Goal: Task Accomplishment & Management: Complete application form

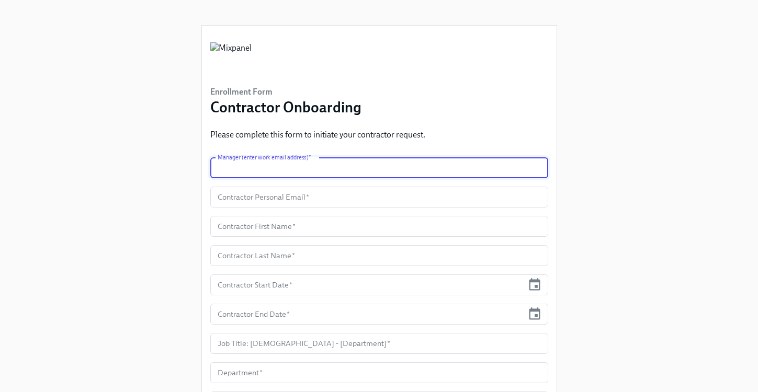
click at [278, 170] on input "text" at bounding box center [379, 167] width 338 height 21
type input "[PERSON_NAME][EMAIL_ADDRESS][DOMAIN_NAME]"
click at [278, 198] on input "text" at bounding box center [379, 197] width 338 height 21
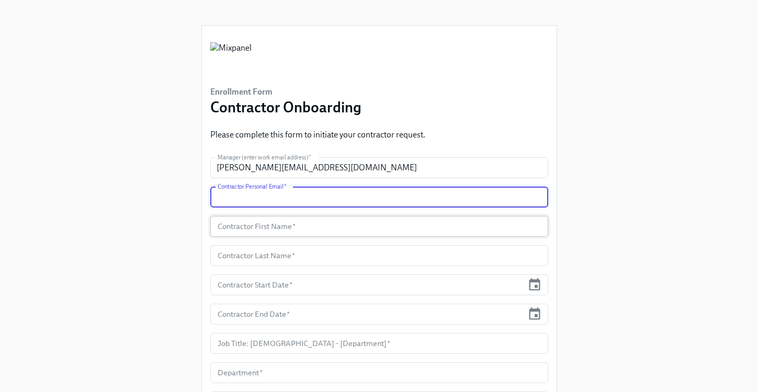
click at [270, 233] on input "text" at bounding box center [379, 226] width 338 height 21
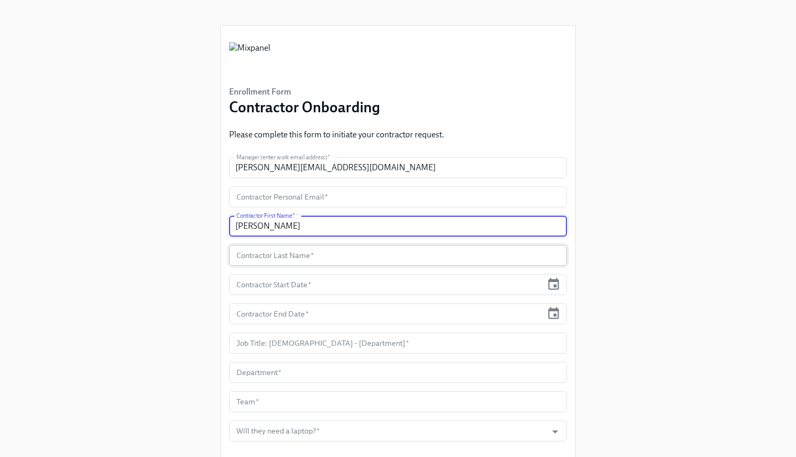
click at [286, 262] on input "text" at bounding box center [398, 255] width 338 height 21
drag, startPoint x: 278, startPoint y: 228, endPoint x: 253, endPoint y: 230, distance: 25.1
click at [249, 226] on input "[PERSON_NAME]" at bounding box center [398, 226] width 338 height 21
type input "[PERSON_NAME]"
click at [282, 253] on input "text" at bounding box center [398, 255] width 338 height 21
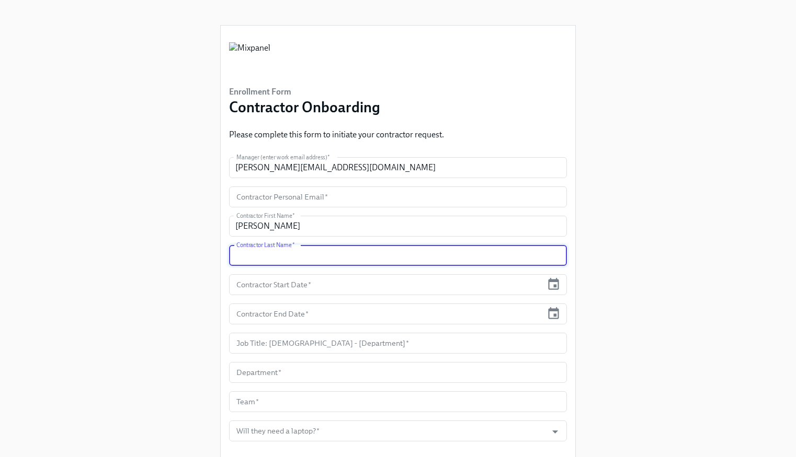
paste input "[PERSON_NAME]"
type input "[PERSON_NAME]"
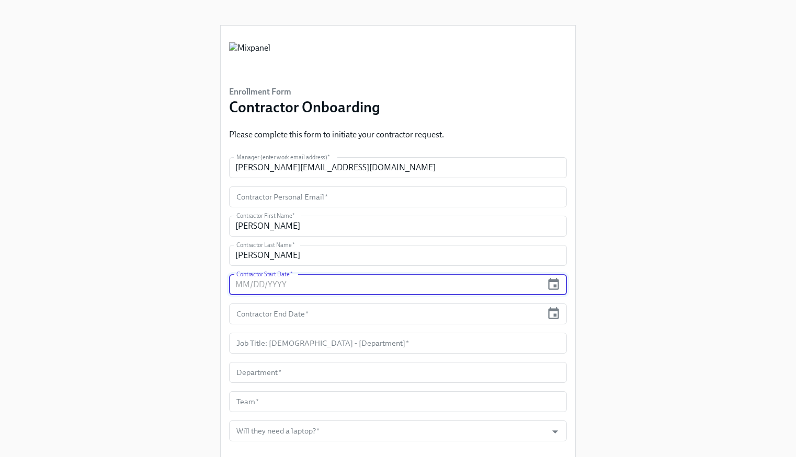
click at [294, 288] on input "text" at bounding box center [385, 284] width 313 height 21
click at [554, 284] on icon "button" at bounding box center [553, 285] width 14 height 14
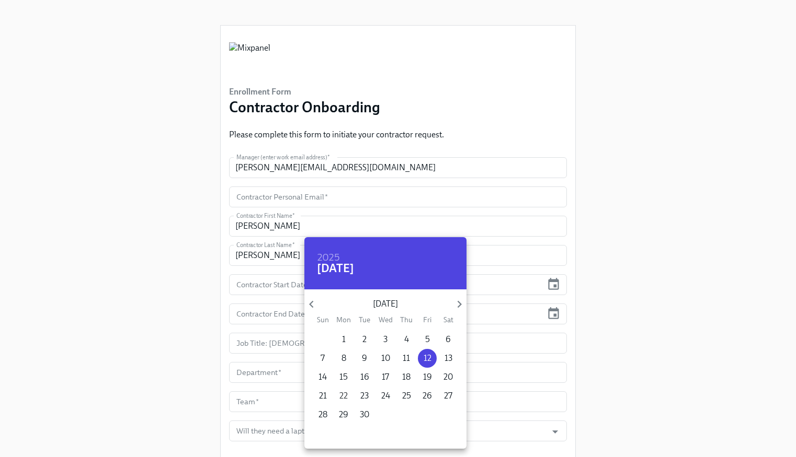
click at [343, 392] on p "22" at bounding box center [343, 397] width 8 height 12
type input "[DATE]"
click at [278, 315] on div at bounding box center [398, 228] width 796 height 457
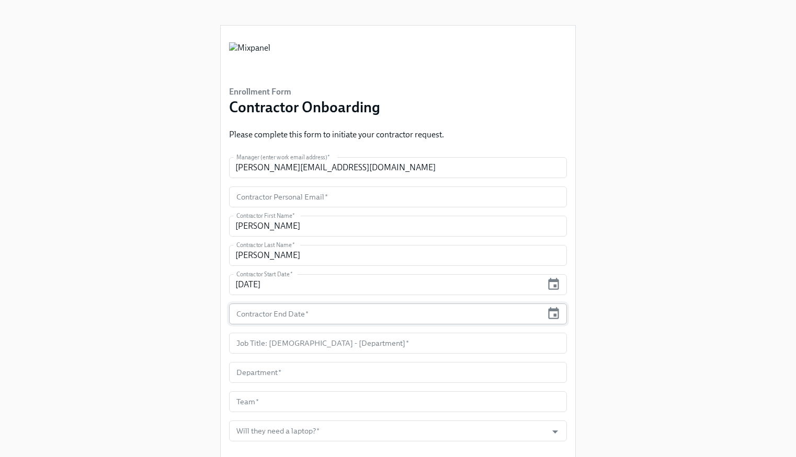
click at [279, 314] on input "text" at bounding box center [385, 314] width 313 height 21
click at [554, 313] on icon "button" at bounding box center [553, 314] width 14 height 14
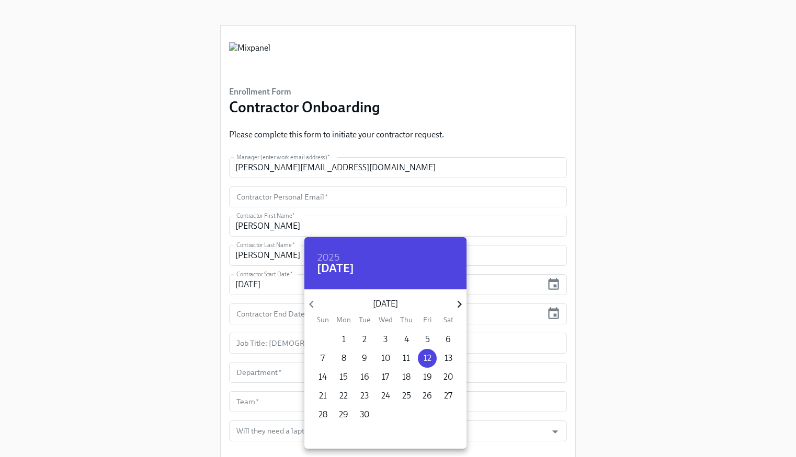
click at [456, 303] on icon "button" at bounding box center [459, 304] width 14 height 14
click at [458, 302] on icon "button" at bounding box center [459, 304] width 4 height 7
click at [449, 392] on p "31" at bounding box center [448, 415] width 8 height 12
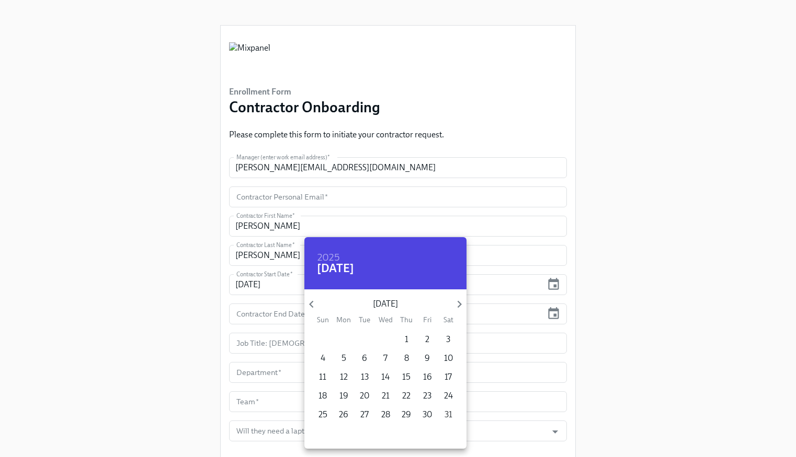
type input "[DATE]"
click at [272, 338] on div at bounding box center [398, 228] width 796 height 457
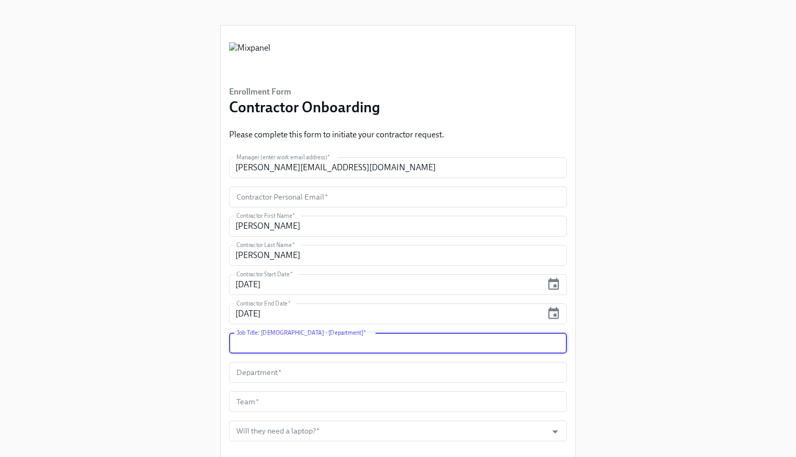
click at [286, 345] on input "text" at bounding box center [398, 343] width 338 height 21
click at [286, 342] on input "text" at bounding box center [398, 343] width 338 height 21
paste input "North America Channel Partner Contractor"
type input "North America Channel Partner Contractor"
click at [306, 373] on input "text" at bounding box center [398, 372] width 338 height 21
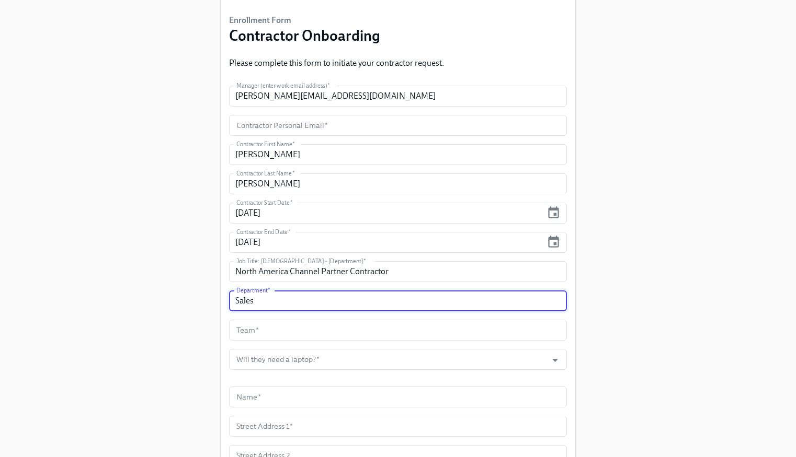
scroll to position [79, 0]
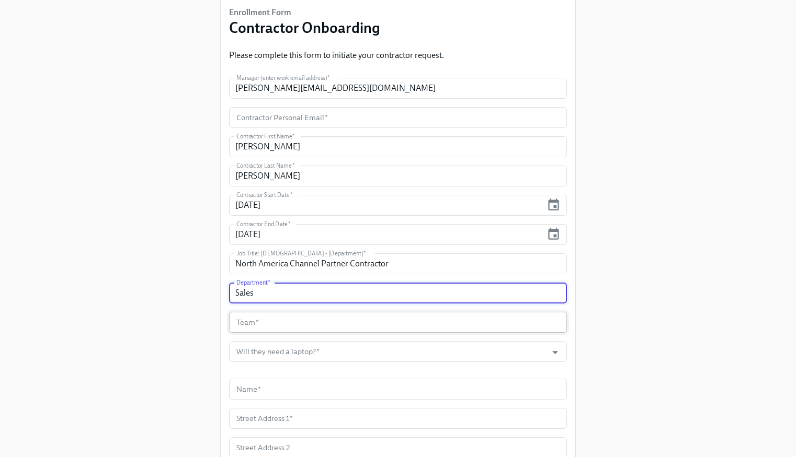
type input "Sales"
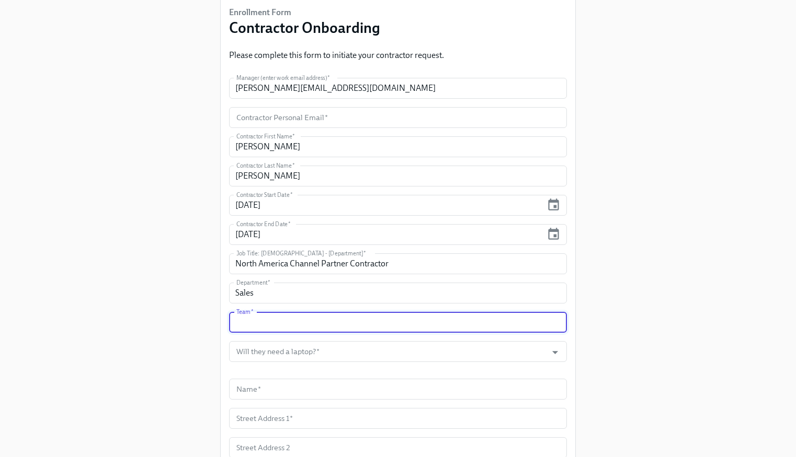
click at [274, 325] on input "text" at bounding box center [398, 322] width 338 height 21
click at [261, 329] on input "text" at bounding box center [398, 322] width 338 height 21
type input "North America Sales"
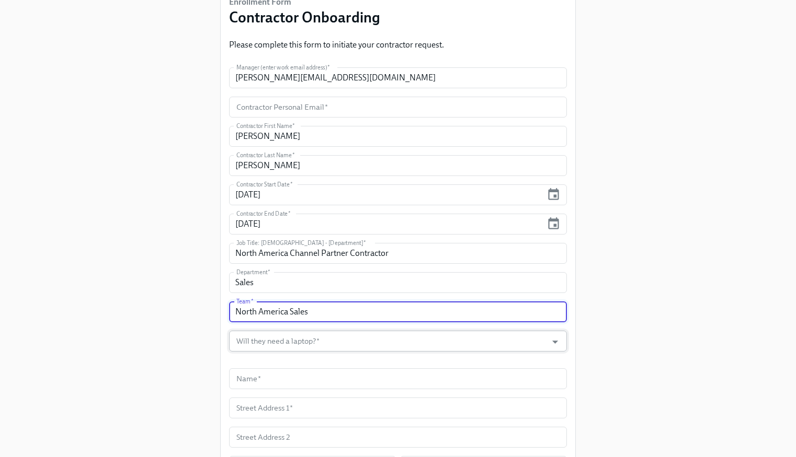
scroll to position [104, 0]
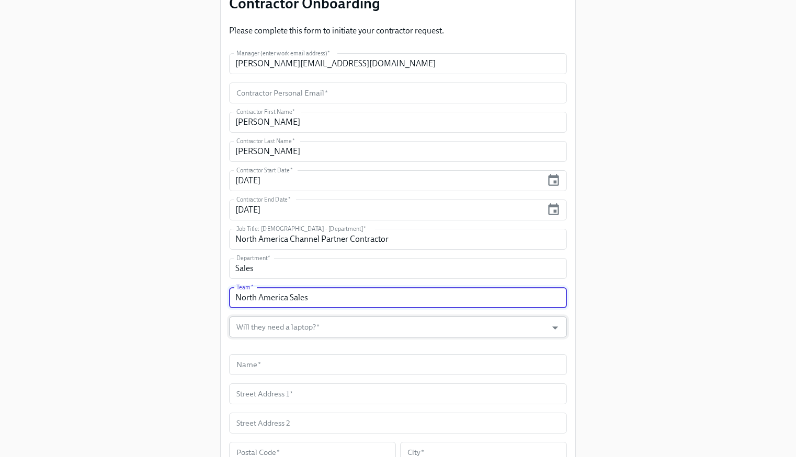
drag, startPoint x: 593, startPoint y: 307, endPoint x: 487, endPoint y: 323, distance: 106.8
click at [593, 307] on div "Enrollment Form Contractor Onboarding Please complete this form to initiate you…" at bounding box center [398, 280] width 762 height 769
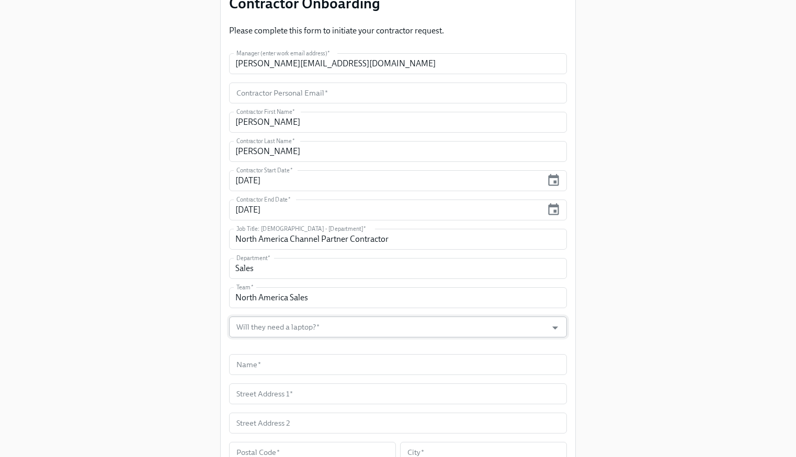
click at [291, 334] on input "Will they need a laptop?   *" at bounding box center [387, 327] width 307 height 21
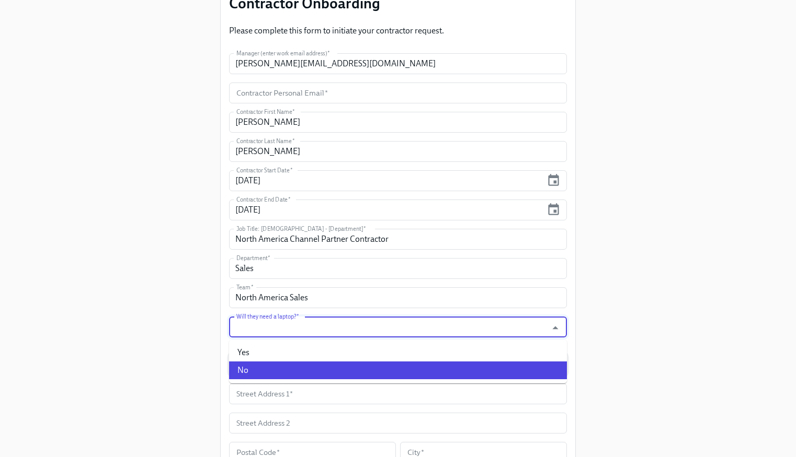
drag, startPoint x: 270, startPoint y: 373, endPoint x: 279, endPoint y: 372, distance: 8.9
click at [270, 373] on li "No" at bounding box center [398, 371] width 338 height 18
type input "No"
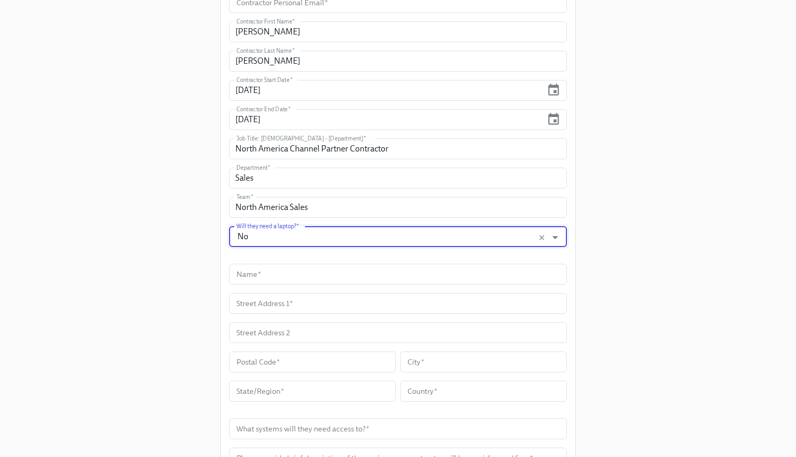
scroll to position [206, 0]
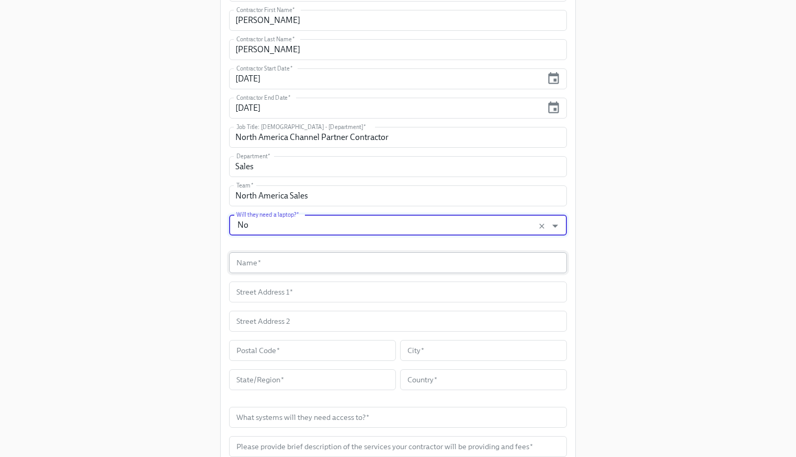
click at [272, 261] on input "text" at bounding box center [398, 263] width 338 height 21
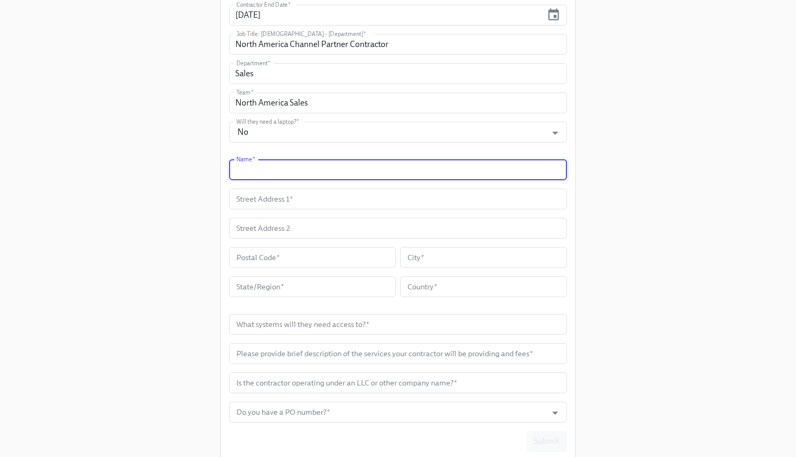
scroll to position [308, 0]
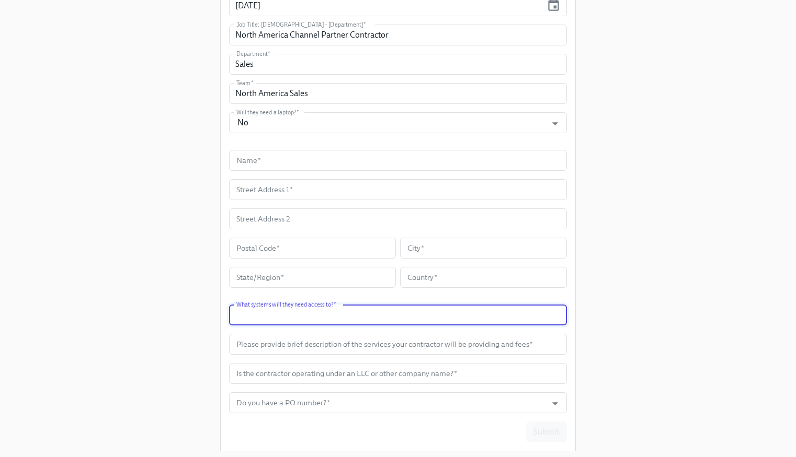
click at [278, 321] on input "text" at bounding box center [398, 315] width 338 height 21
click at [300, 319] on input "text" at bounding box center [398, 315] width 338 height 21
paste input "Salesforce, Notion, Crossbeam, LinkedIn Sales Navigator, Slack, PartnerStack"
type input "Salesforce, Notion, Crossbeam, LinkedIn Sales Navigator, Slack, PartnerStack"
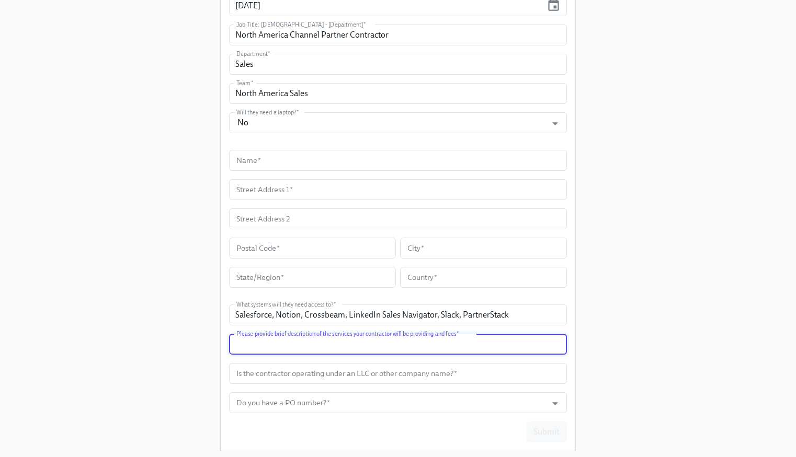
click at [297, 341] on input "text" at bounding box center [398, 344] width 338 height 21
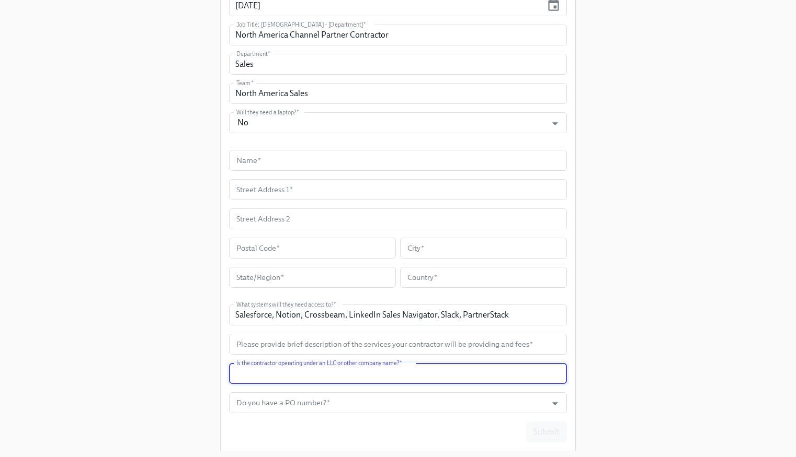
click at [277, 380] on input "text" at bounding box center [398, 373] width 338 height 21
type input "M"
type input "No"
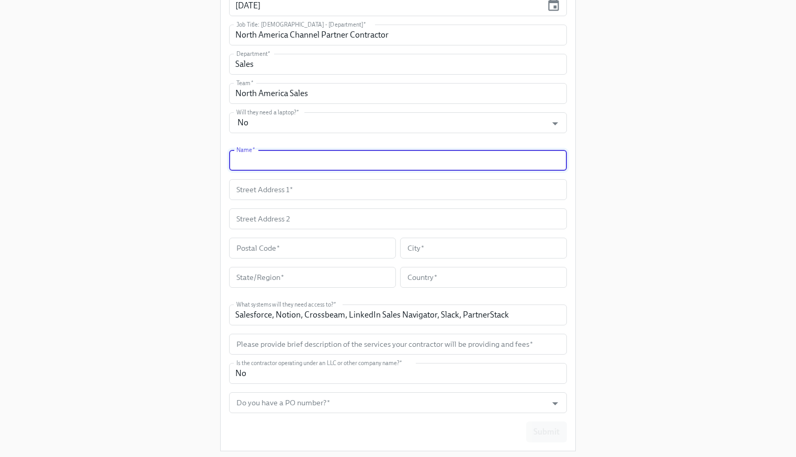
click at [271, 158] on input "text" at bounding box center [398, 160] width 338 height 21
paste input "[PERSON_NAME][EMAIL_ADDRESS][PERSON_NAME][DOMAIN_NAME]"
type input "[PERSON_NAME][EMAIL_ADDRESS][PERSON_NAME][DOMAIN_NAME]"
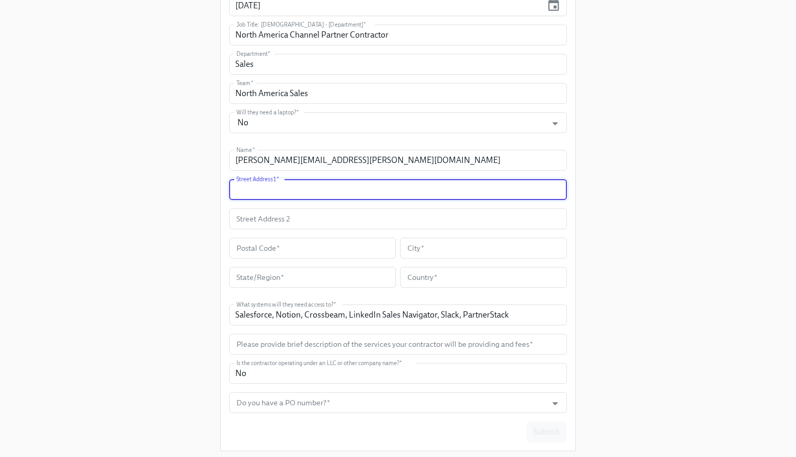
click at [259, 191] on input "text" at bounding box center [398, 189] width 338 height 21
paste input "1628 [PERSON_NAME] Dr"
type input "1628 [PERSON_NAME] Dr"
click at [267, 219] on input "text" at bounding box center [398, 219] width 338 height 21
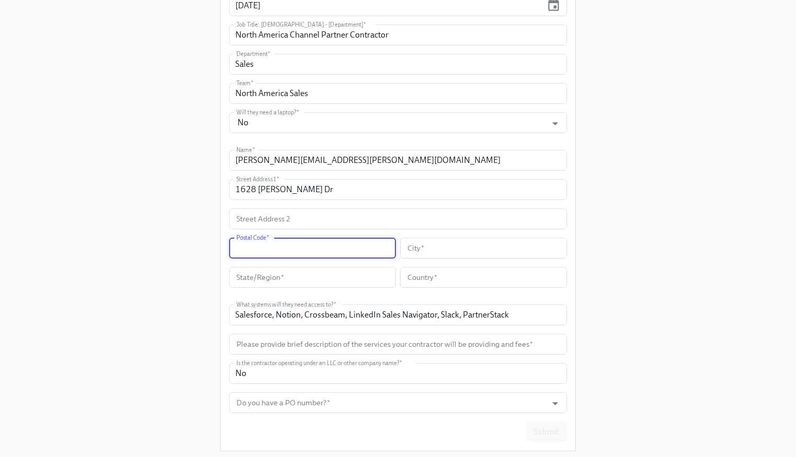
click at [265, 243] on input "text" at bounding box center [312, 248] width 167 height 21
drag, startPoint x: 409, startPoint y: 250, endPoint x: 431, endPoint y: 249, distance: 22.5
click at [410, 250] on input "text" at bounding box center [483, 248] width 167 height 21
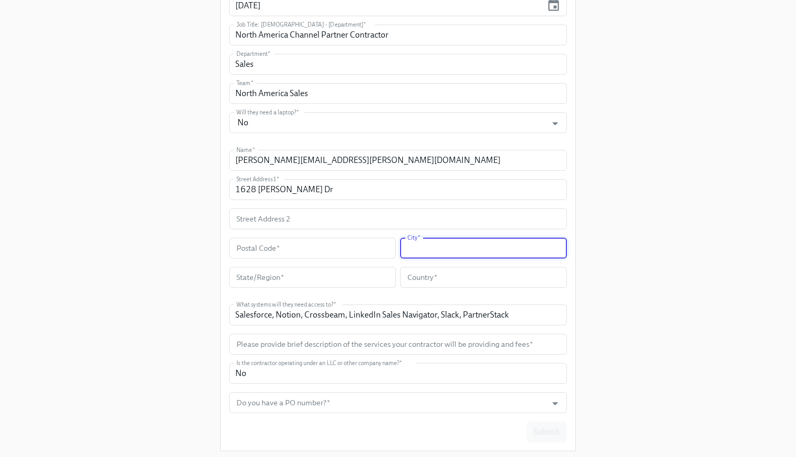
paste input "Sunnyvale"
type input "Sunnyvale"
click at [272, 274] on input "text" at bounding box center [312, 277] width 167 height 21
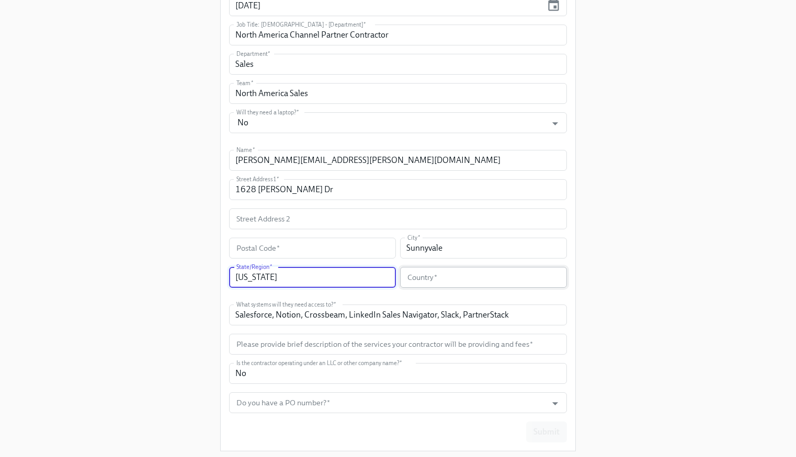
type input "[US_STATE]"
click at [425, 283] on input "text" at bounding box center [483, 277] width 167 height 21
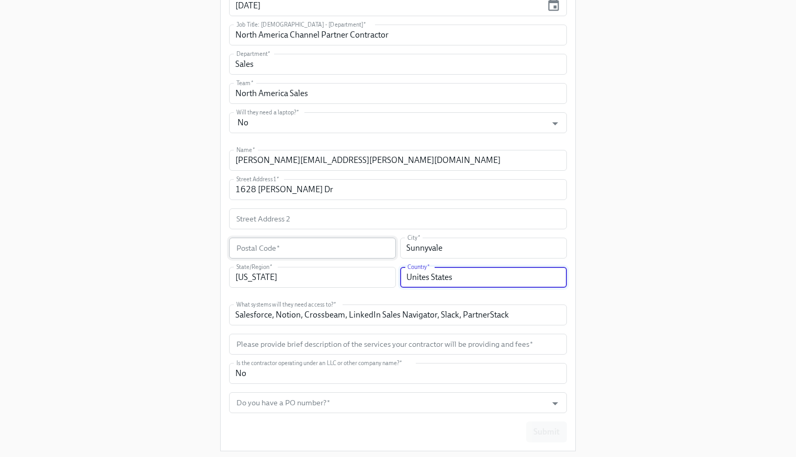
type input "Unites States"
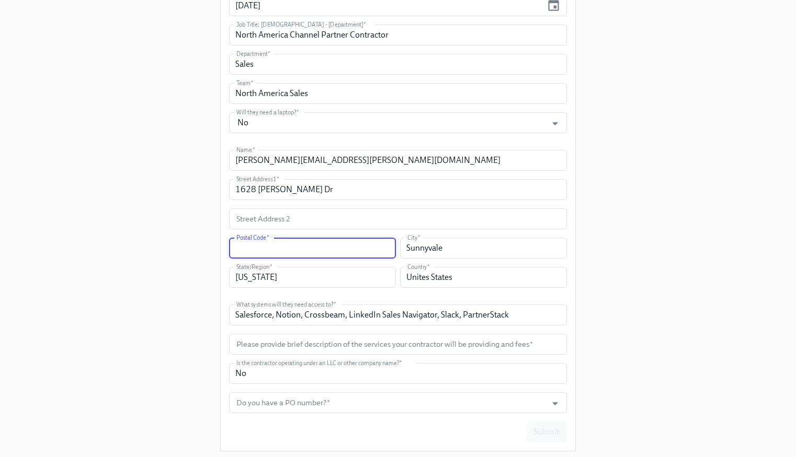
click at [314, 253] on input "text" at bounding box center [312, 248] width 167 height 21
click at [258, 248] on input "text" at bounding box center [312, 248] width 167 height 21
paste input "94087"
type input "94087"
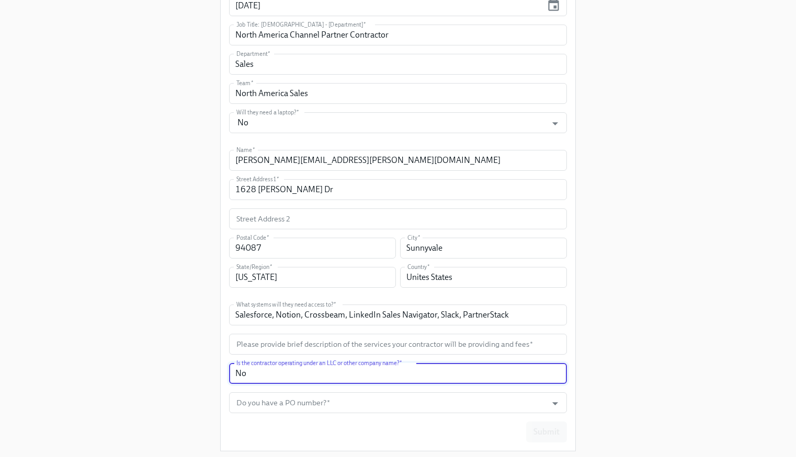
click at [292, 372] on input "No" at bounding box center [398, 373] width 338 height 21
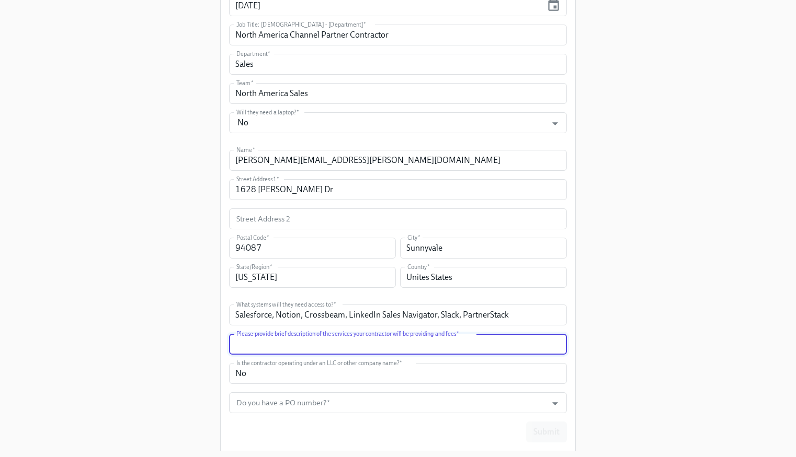
click at [443, 350] on input "text" at bounding box center [398, 344] width 338 height 21
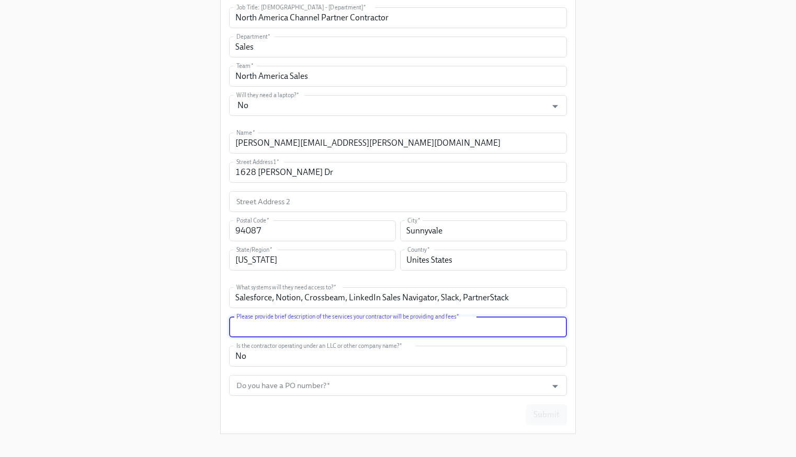
scroll to position [336, 0]
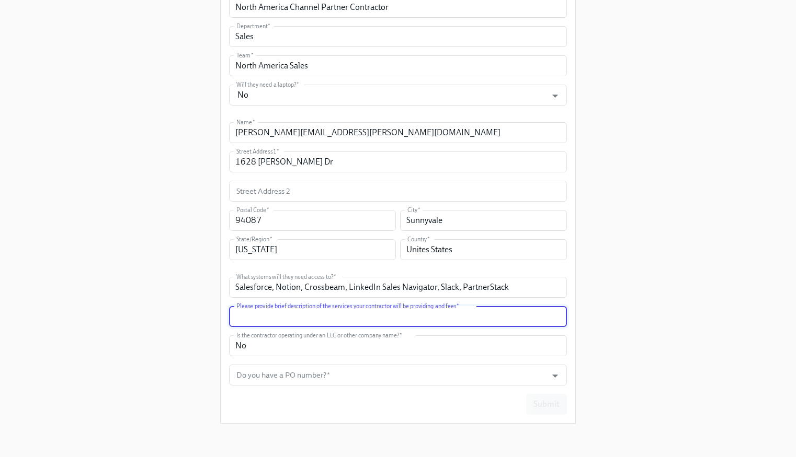
click at [283, 317] on input "text" at bounding box center [398, 316] width 338 height 21
drag, startPoint x: 311, startPoint y: 316, endPoint x: 276, endPoint y: 322, distance: 35.5
click at [276, 322] on input "[PERSON_NAME] will be supporting the North America team in" at bounding box center [398, 316] width 338 height 21
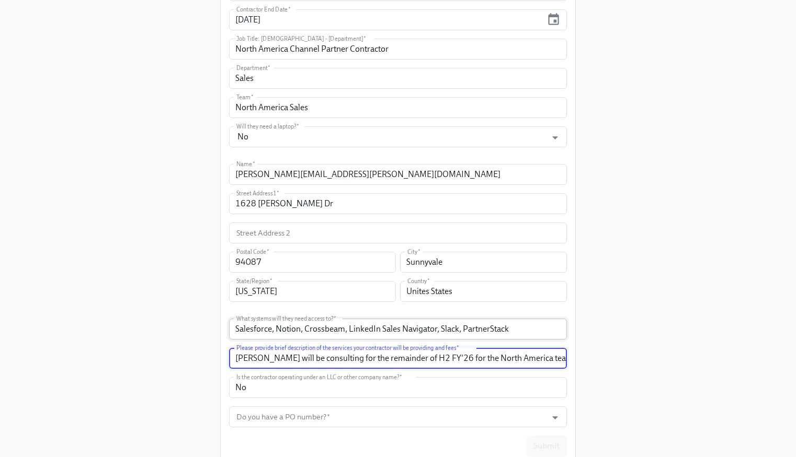
scroll to position [291, 0]
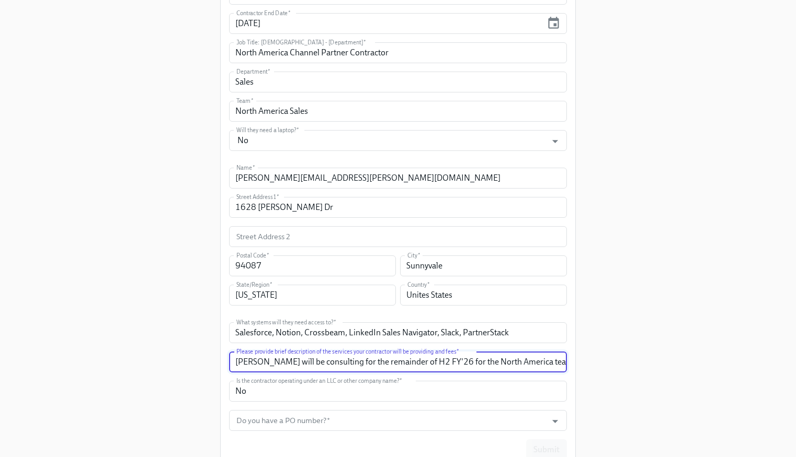
drag, startPoint x: 533, startPoint y: 364, endPoint x: 501, endPoint y: 365, distance: 32.5
click at [501, 365] on input "[PERSON_NAME] will be consulting for the remainder of H2 FY'26 for the North Am…" at bounding box center [398, 362] width 338 height 21
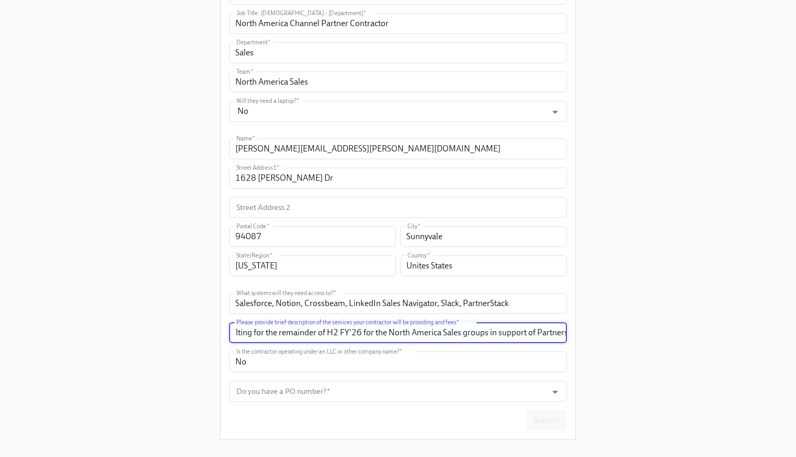
scroll to position [336, 0]
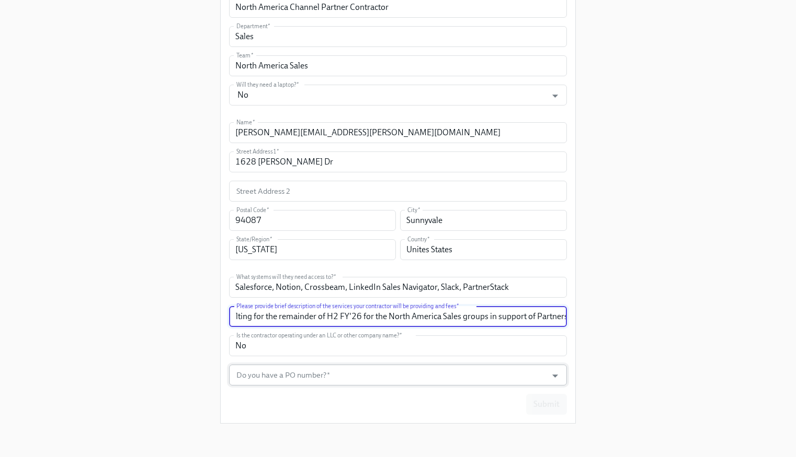
type input "[PERSON_NAME] will be consulting for the remainder of H2 FY'26 for the North Am…"
click at [309, 377] on input "Do you have a PO number?   *" at bounding box center [387, 375] width 307 height 21
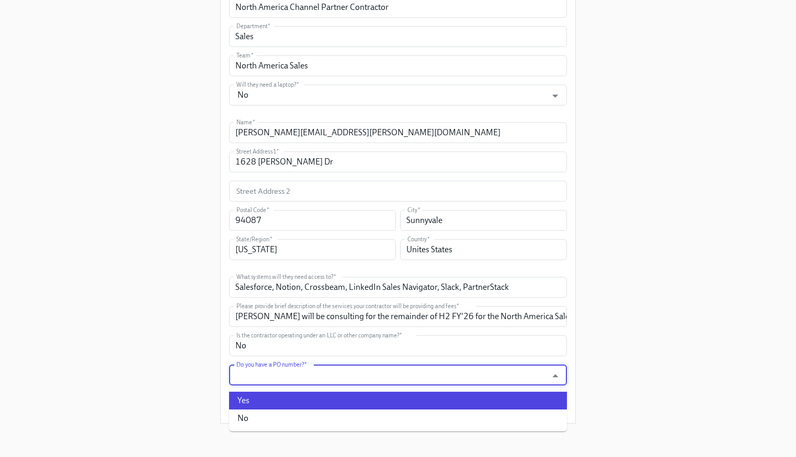
click at [319, 392] on li "Yes" at bounding box center [398, 401] width 338 height 18
type input "Yes"
click at [364, 377] on input "Yes" at bounding box center [387, 375] width 307 height 21
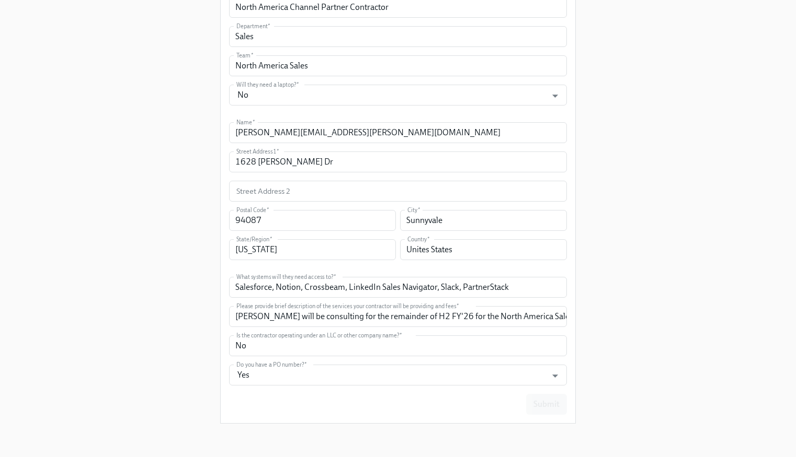
click at [470, 362] on form "Manager (enter work email address)   * [PERSON_NAME][EMAIL_ADDRESS][DOMAIN_NAME…" at bounding box center [398, 118] width 338 height 594
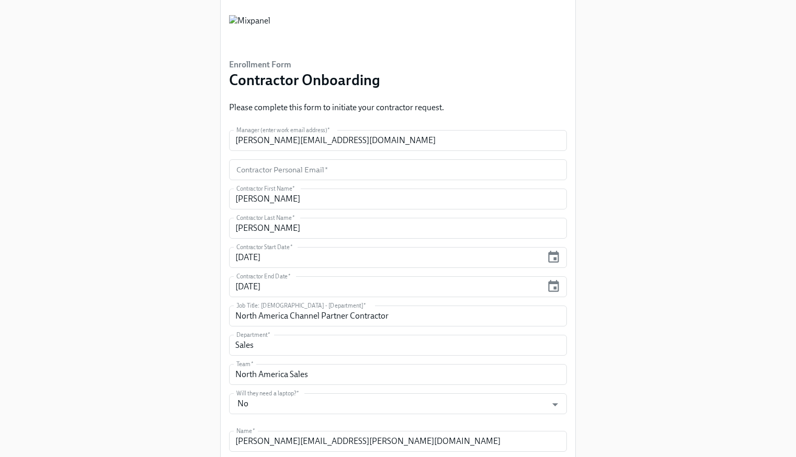
scroll to position [14, 0]
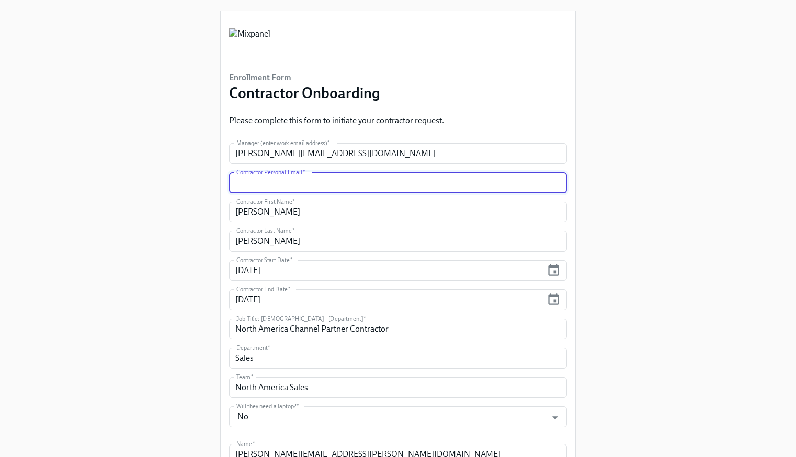
click at [286, 183] on input "text" at bounding box center [398, 183] width 338 height 21
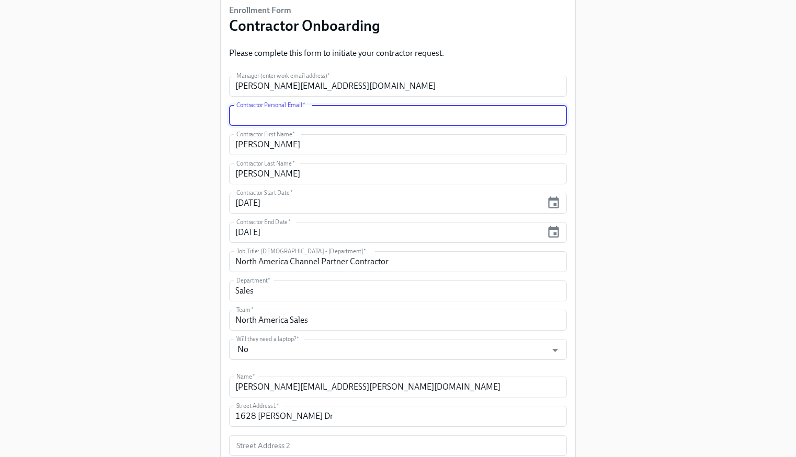
scroll to position [99, 0]
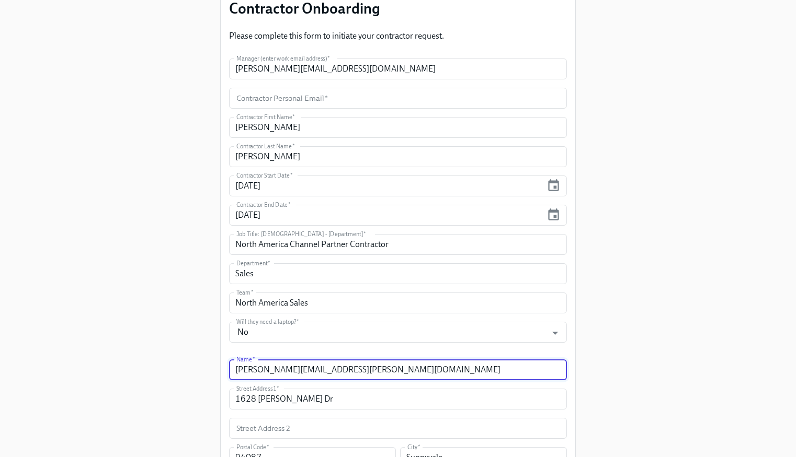
drag, startPoint x: 336, startPoint y: 373, endPoint x: 221, endPoint y: 372, distance: 115.5
click at [221, 372] on div "Enrollment Form Contractor Onboarding Please complete this form to initiate you…" at bounding box center [398, 294] width 354 height 734
click at [265, 102] on input "text" at bounding box center [398, 98] width 338 height 21
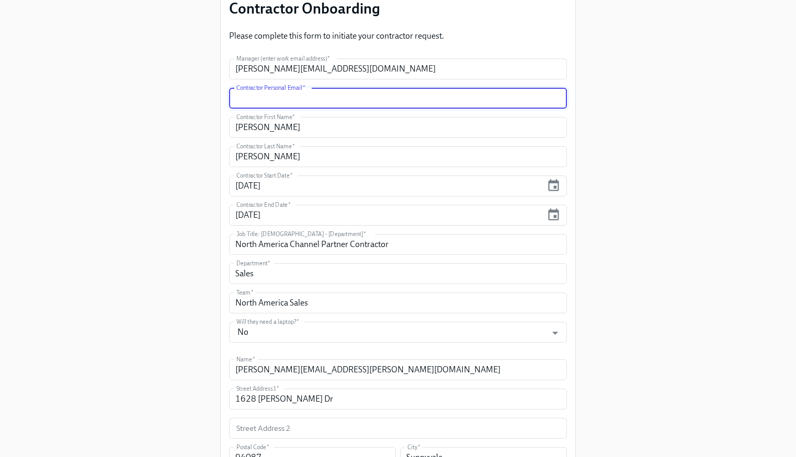
paste input "[PERSON_NAME][EMAIL_ADDRESS][PERSON_NAME][DOMAIN_NAME]"
type input "[PERSON_NAME][EMAIL_ADDRESS][PERSON_NAME][DOMAIN_NAME]"
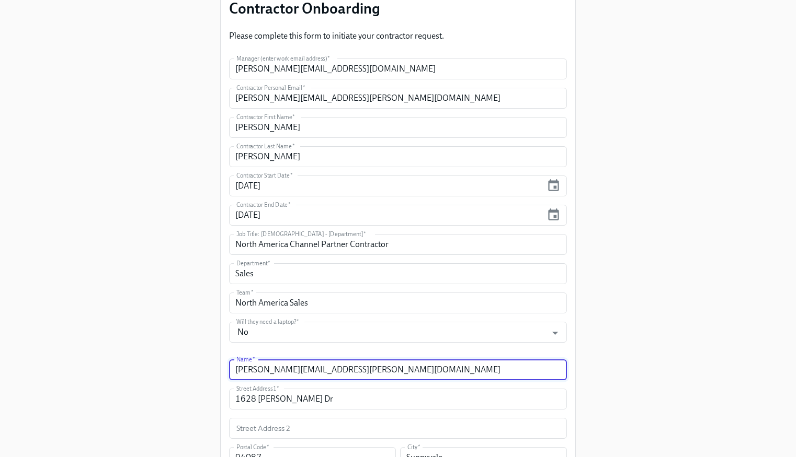
drag, startPoint x: 323, startPoint y: 370, endPoint x: 227, endPoint y: 367, distance: 96.2
click at [227, 367] on div "Enrollment Form Contractor Onboarding Please complete this form to initiate you…" at bounding box center [398, 294] width 354 height 734
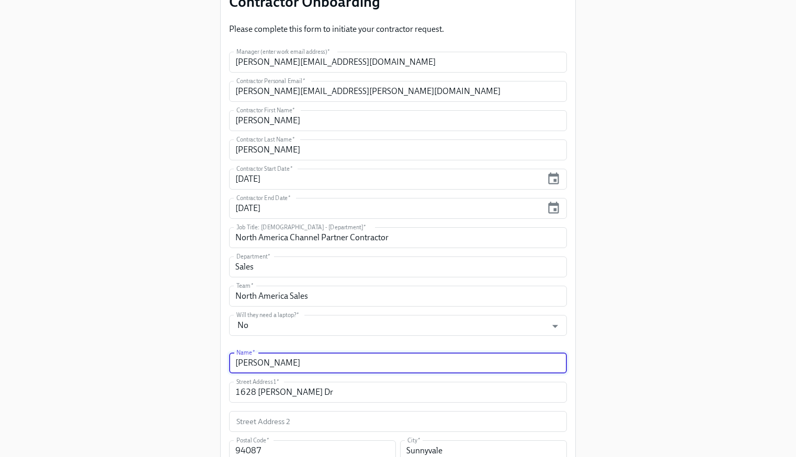
scroll to position [131, 0]
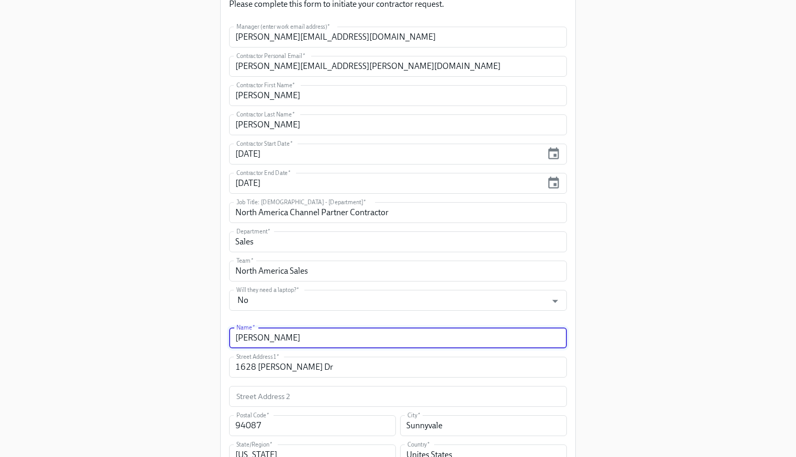
type input "[PERSON_NAME]"
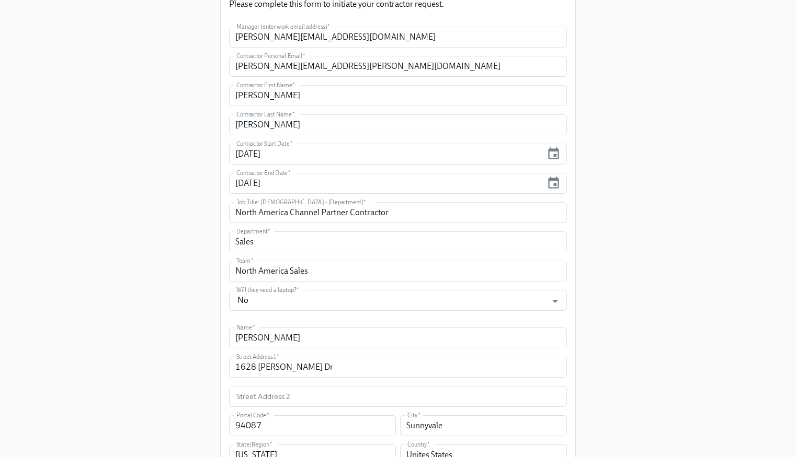
click at [335, 320] on form "Manager (enter work email address)   * [PERSON_NAME][EMAIL_ADDRESS][DOMAIN_NAME…" at bounding box center [398, 324] width 338 height 594
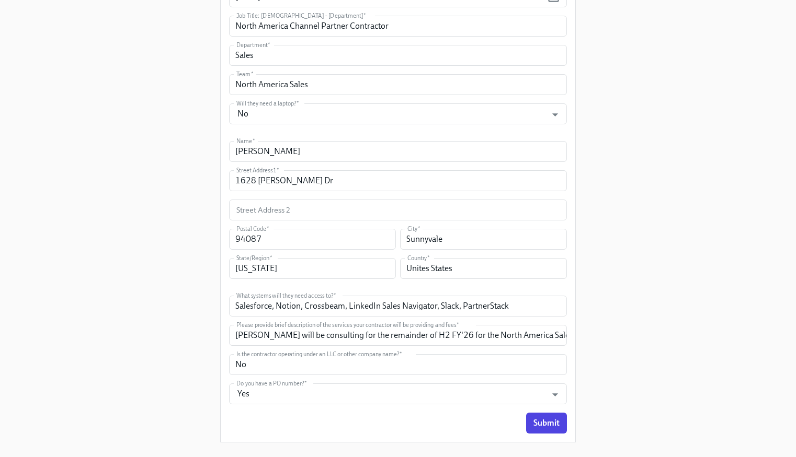
scroll to position [336, 0]
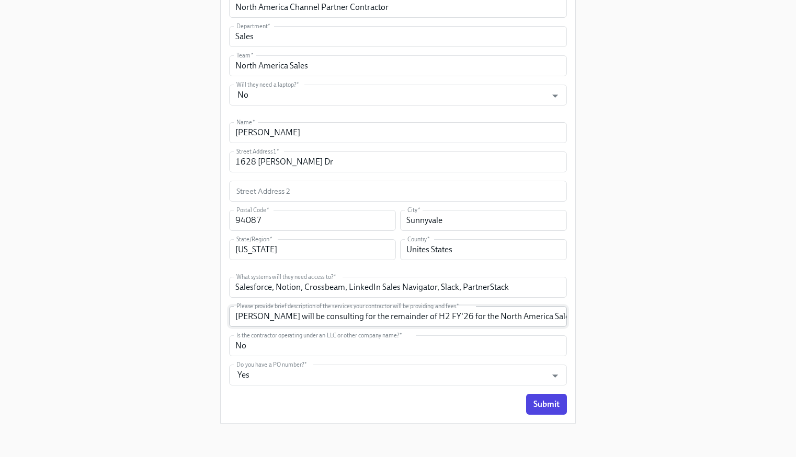
drag, startPoint x: 291, startPoint y: 317, endPoint x: 284, endPoint y: 317, distance: 6.8
click at [290, 317] on input "[PERSON_NAME] will be consulting for the remainder of H2 FY'26 for the North Am…" at bounding box center [398, 316] width 338 height 21
click at [235, 318] on input "[PERSON_NAME] will be consulting for the remainder of H2 FY'26 for the North Am…" at bounding box center [398, 316] width 338 height 21
click at [495, 313] on input "[PERSON_NAME] will be consulting for the remainder of H2 FY'26 for the North Am…" at bounding box center [398, 316] width 338 height 21
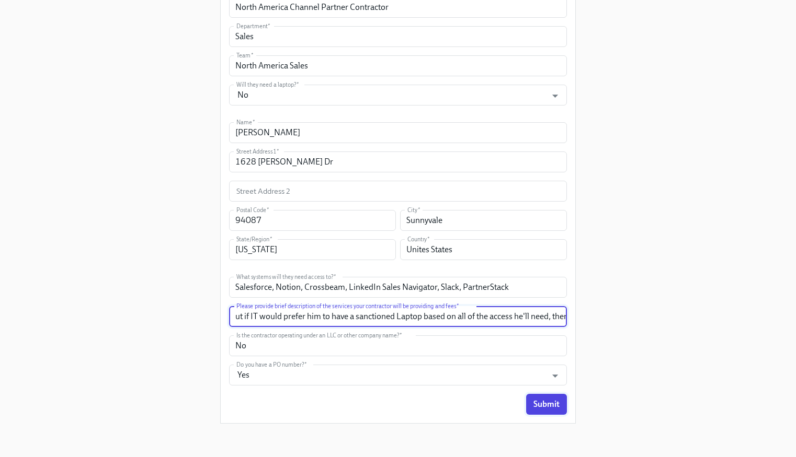
type input "[PERSON_NAME] will be consulting for the remainder of H2 FY'26 for the North Am…"
click at [546, 392] on span "Submit" at bounding box center [546, 404] width 26 height 10
